Goal: Transaction & Acquisition: Obtain resource

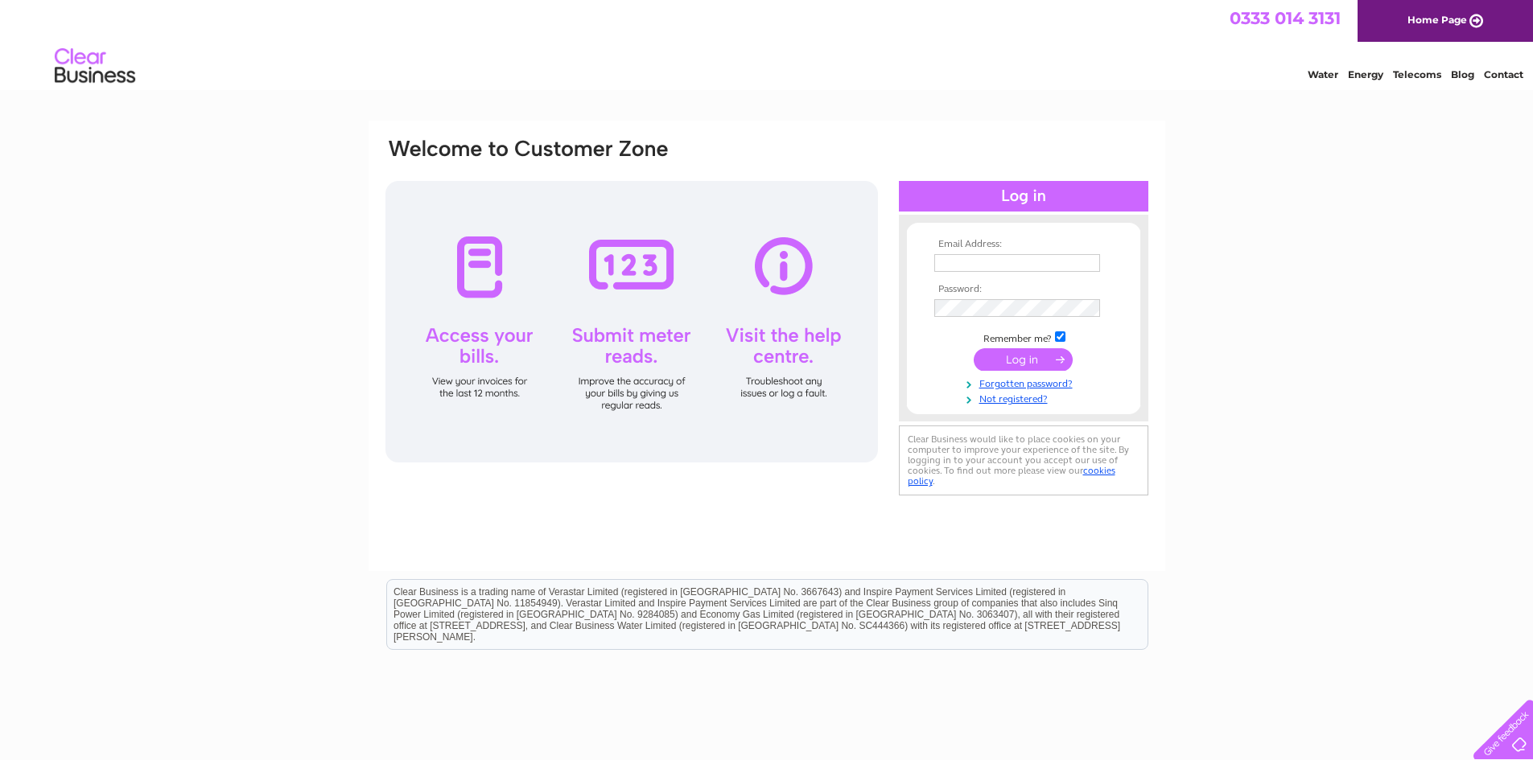
type input "accounts@mclaughlinconstruction.co.uk"
click at [1023, 355] on input "submit" at bounding box center [1023, 359] width 99 height 23
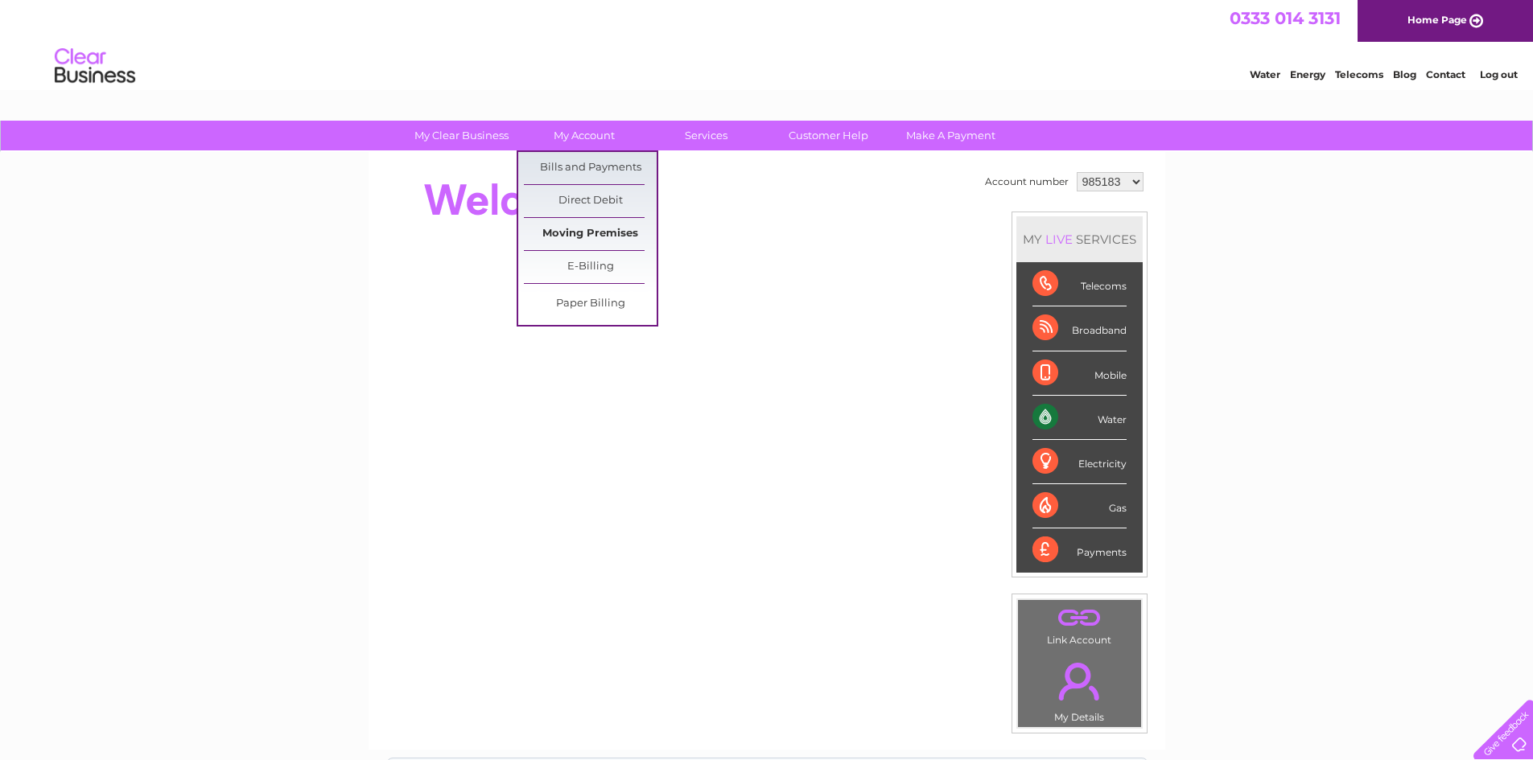
drag, startPoint x: 584, startPoint y: 163, endPoint x: 584, endPoint y: 226, distance: 62.8
click at [584, 163] on link "Bills and Payments" at bounding box center [590, 168] width 133 height 32
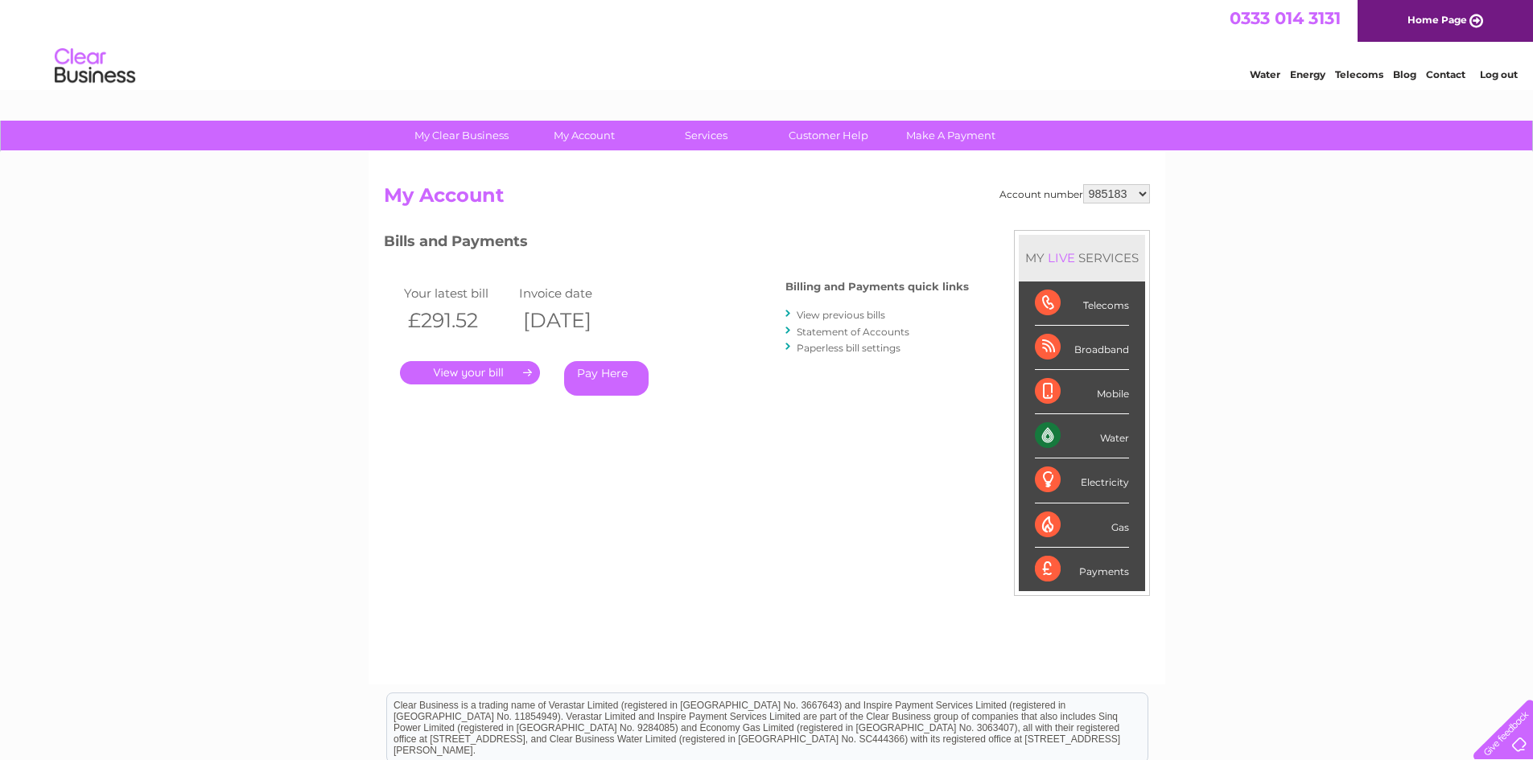
click at [476, 366] on link "." at bounding box center [470, 372] width 140 height 23
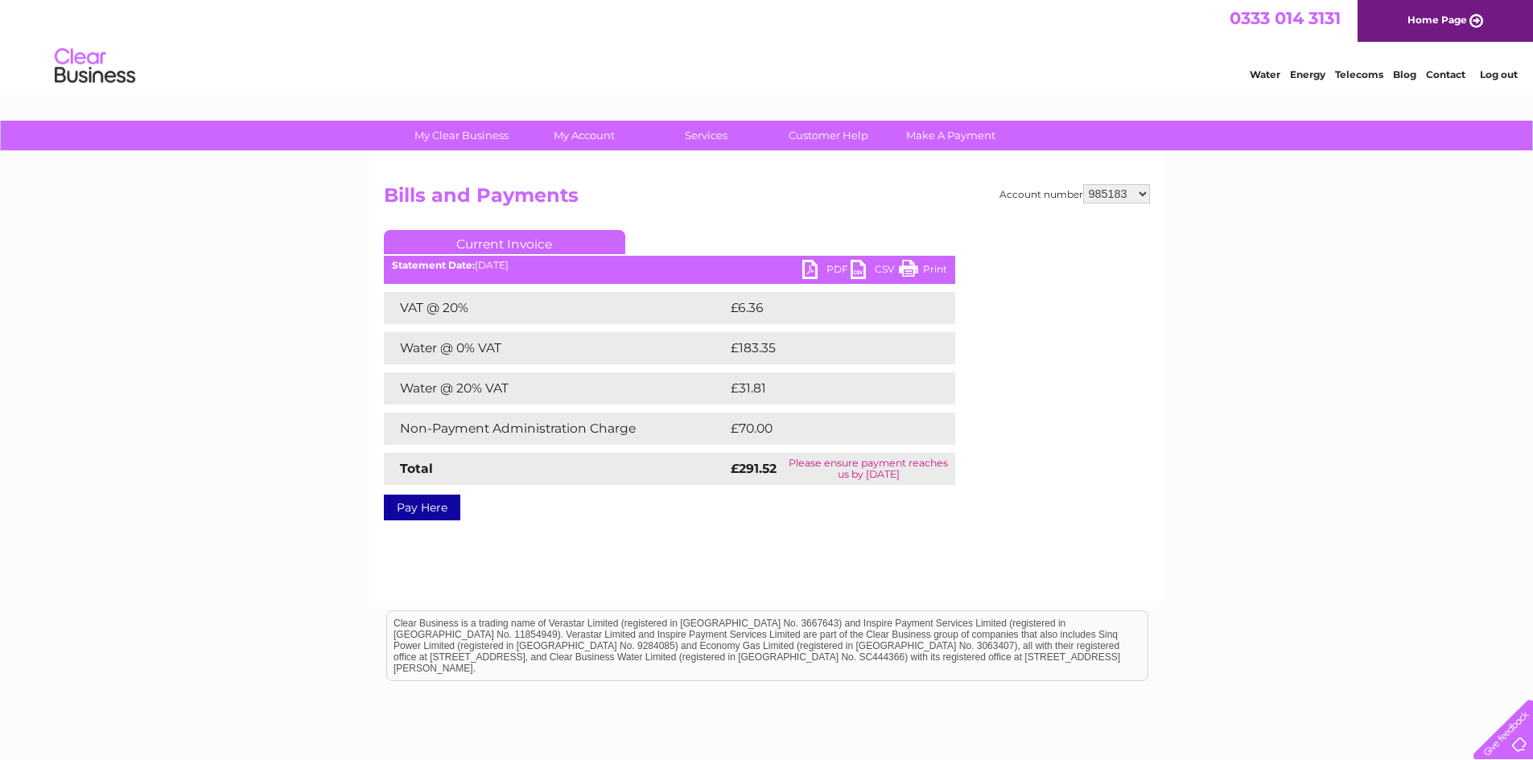
click at [833, 275] on link "PDF" at bounding box center [826, 271] width 48 height 23
click at [1146, 196] on select "985183 1073628" at bounding box center [1116, 193] width 67 height 19
select select "1073628"
click at [1083, 184] on select "985183 1073628" at bounding box center [1116, 193] width 67 height 19
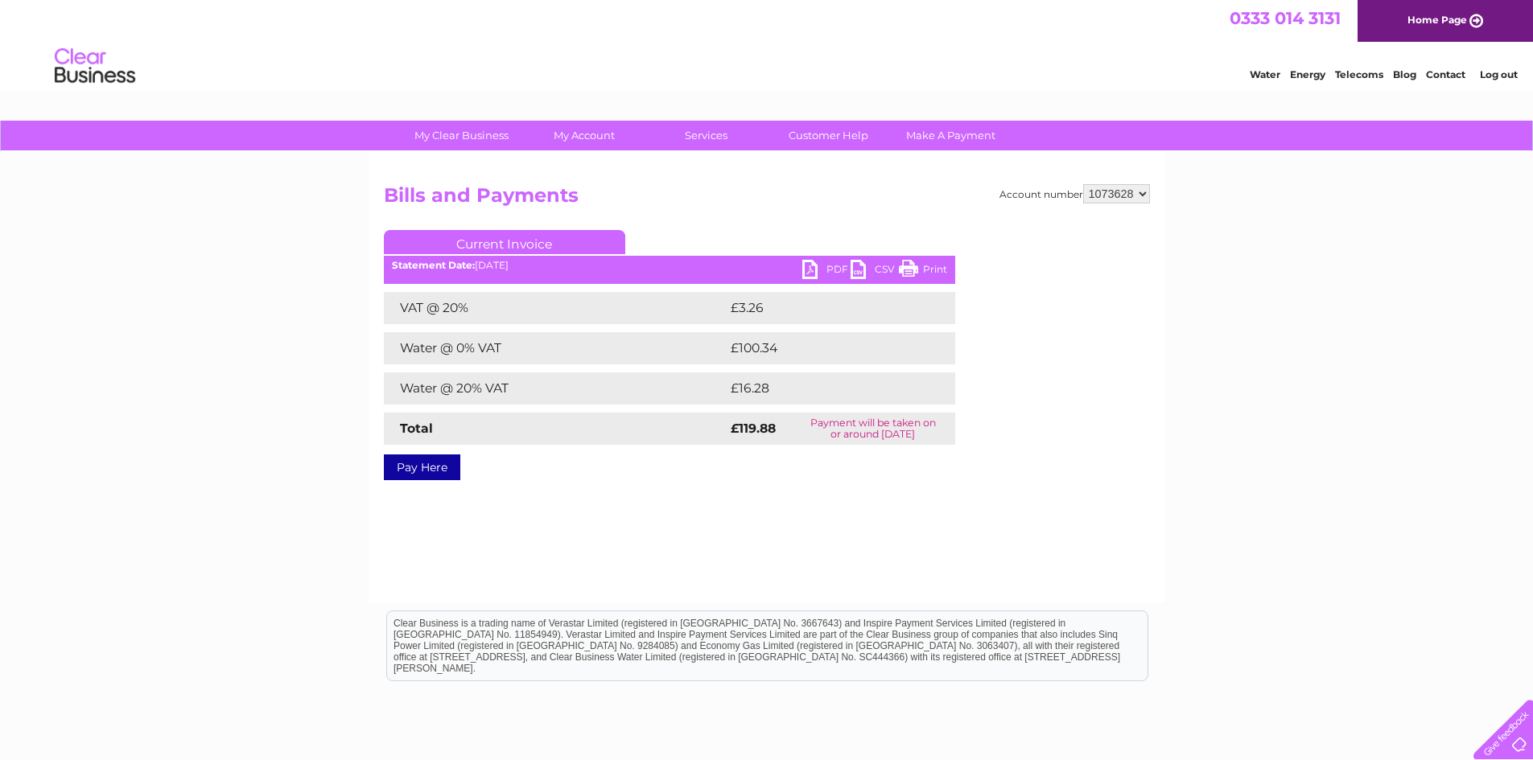
click at [834, 271] on link "PDF" at bounding box center [826, 271] width 48 height 23
